Goal: Task Accomplishment & Management: Manage account settings

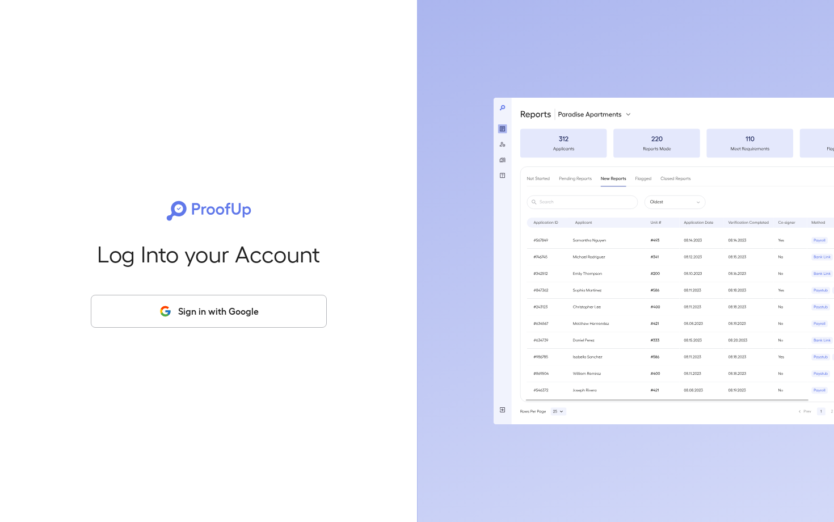
click at [204, 304] on button "Sign in with Google" at bounding box center [209, 311] width 236 height 33
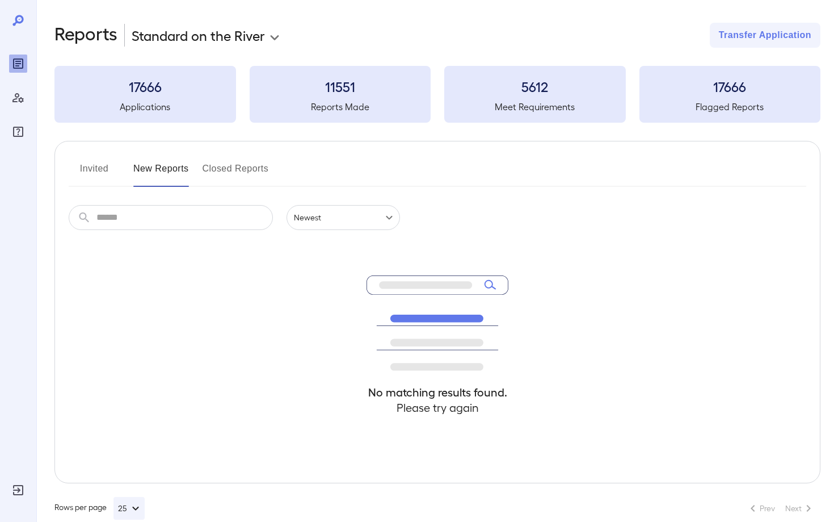
click at [167, 173] on button "New Reports" at bounding box center [161, 172] width 56 height 27
click at [102, 171] on button "Invited" at bounding box center [94, 172] width 51 height 27
click at [157, 171] on button "New Reports" at bounding box center [161, 172] width 56 height 27
click at [100, 177] on button "Invited" at bounding box center [94, 172] width 51 height 27
click at [160, 173] on button "New Reports" at bounding box center [161, 172] width 56 height 27
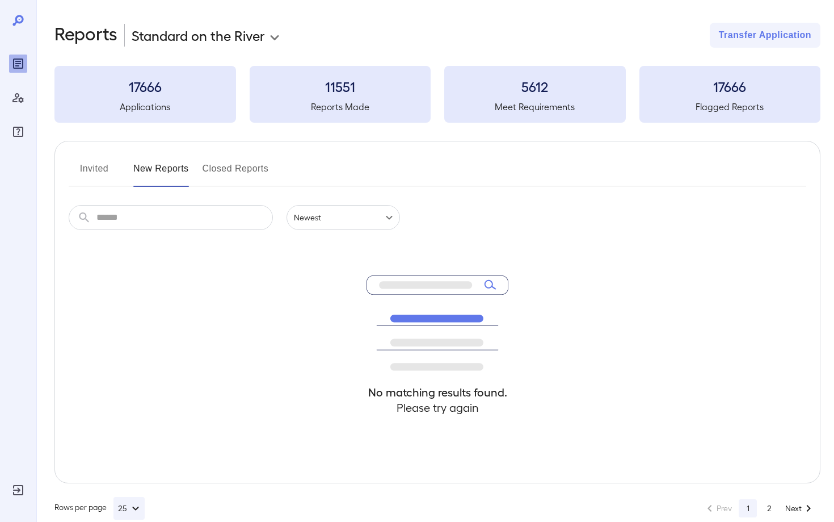
click at [89, 175] on button "Invited" at bounding box center [94, 172] width 51 height 27
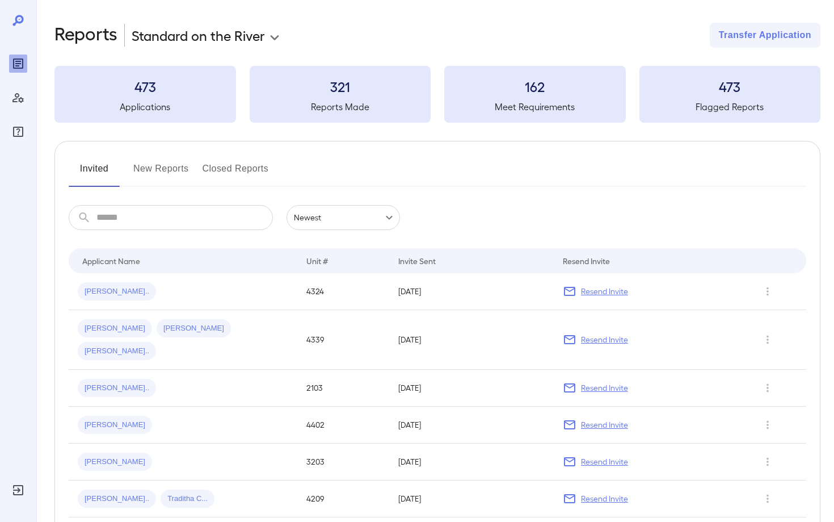
click at [167, 173] on button "New Reports" at bounding box center [161, 172] width 56 height 27
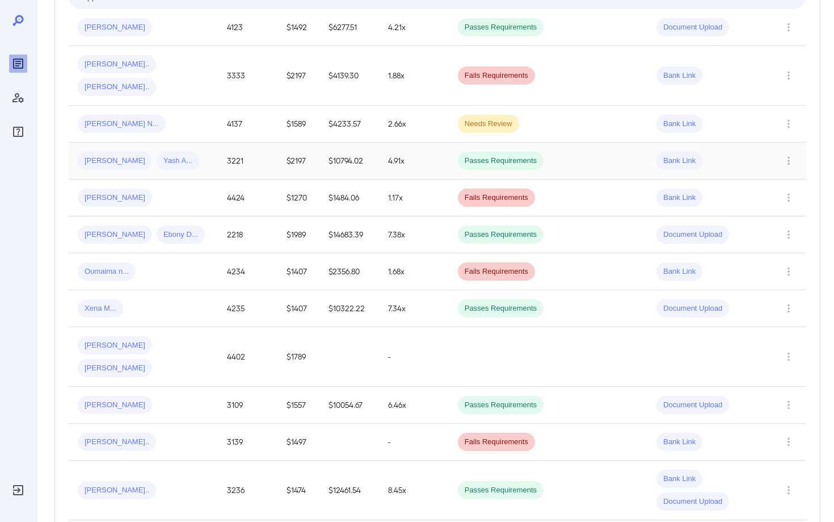
scroll to position [265, 0]
click at [107, 335] on div "[PERSON_NAME]" at bounding box center [115, 344] width 74 height 18
